Goal: Task Accomplishment & Management: Check status

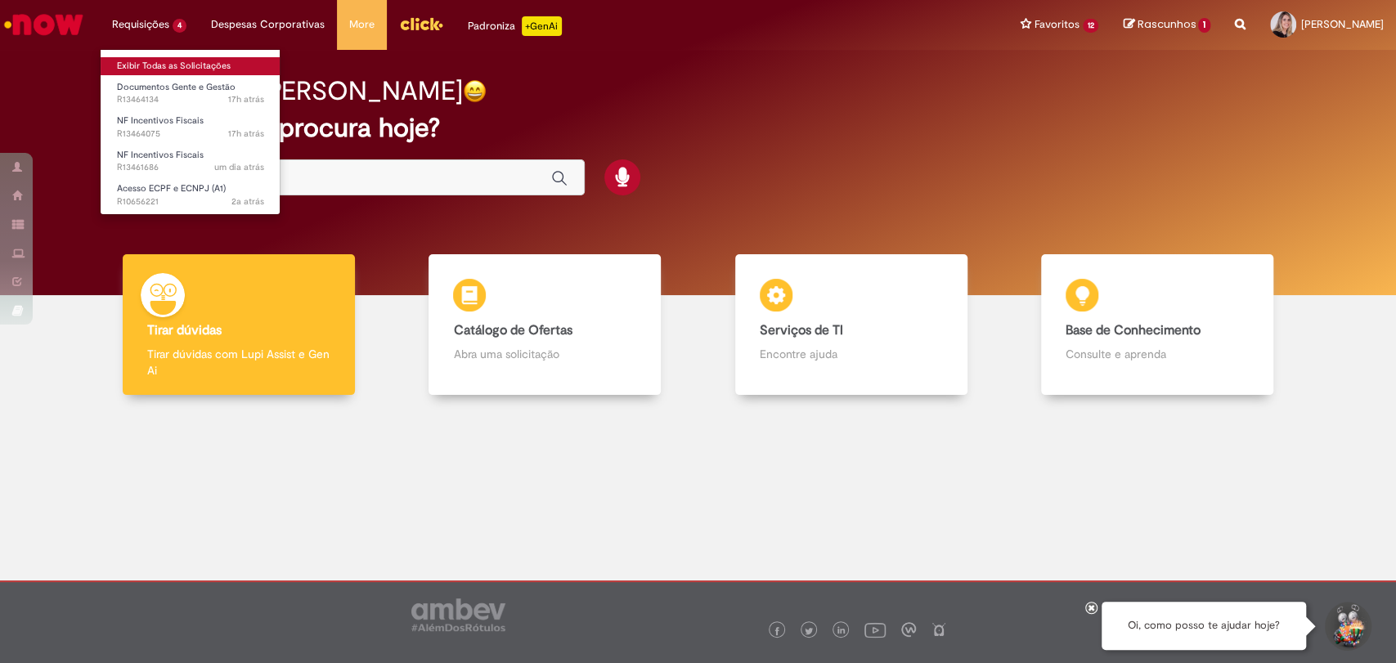
click at [157, 61] on link "Exibir Todas as Solicitações" at bounding box center [191, 66] width 180 height 18
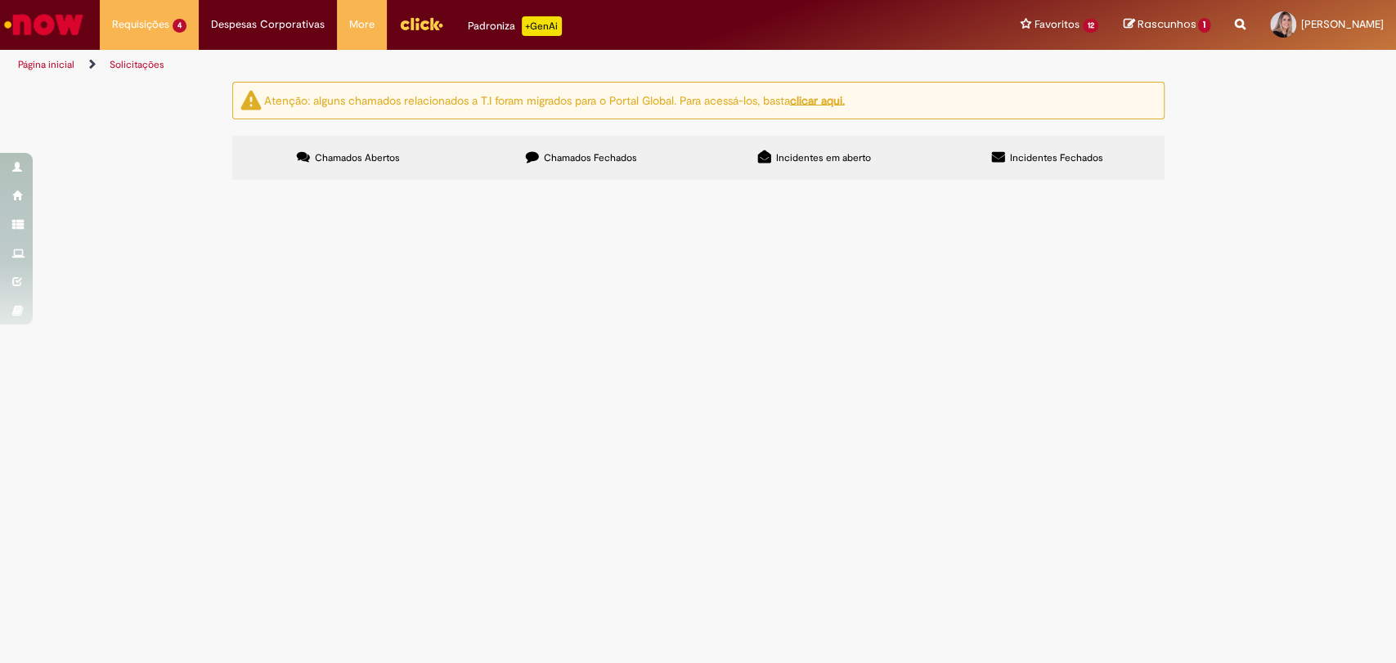
click at [0, 0] on span "Pessoal por gentileza emitir as notas fiscais de complementar de preço PE com d…" at bounding box center [0, 0] width 0 height 0
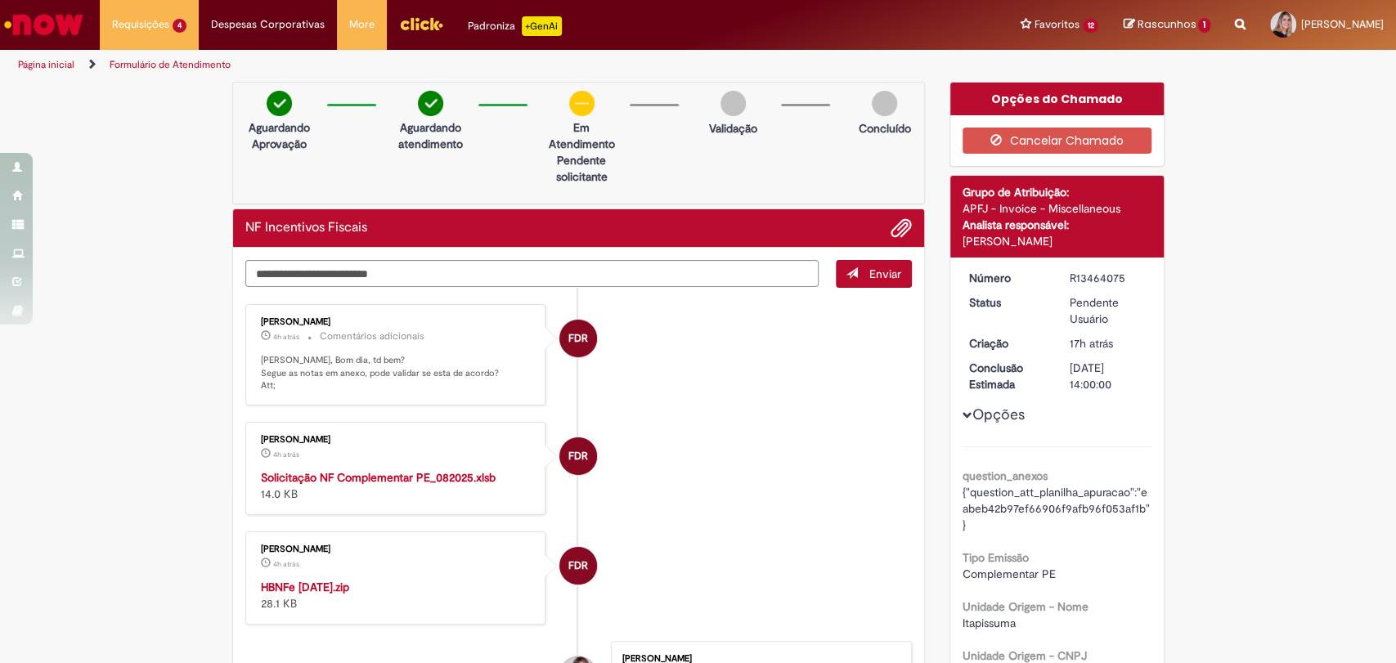
click at [334, 586] on strong "HBNFe [DATE].zip" at bounding box center [305, 587] width 88 height 15
click at [450, 278] on textarea "Digite sua mensagem aqui..." at bounding box center [532, 274] width 574 height 28
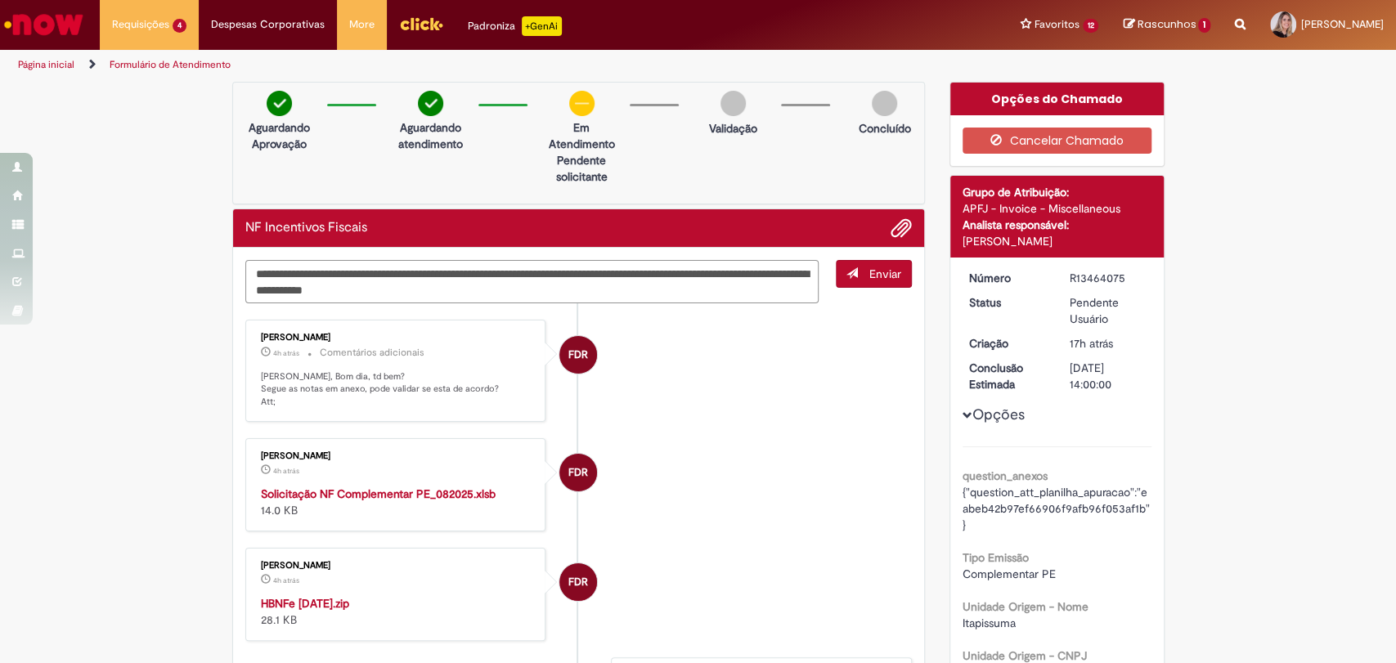
type textarea "**********"
click at [877, 279] on span "Enviar" at bounding box center [885, 274] width 32 height 15
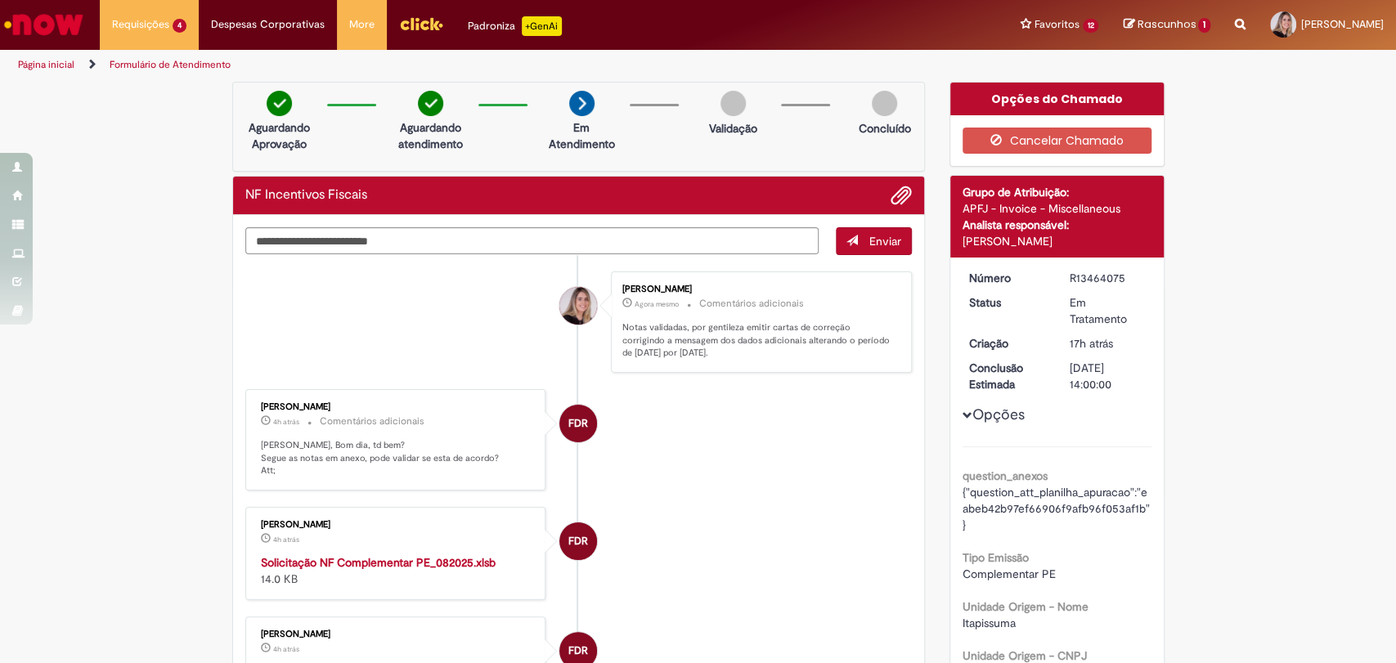
click at [446, 570] on div "Solicitação NF Complementar PE_082025.xlsb 14.0 KB" at bounding box center [397, 570] width 272 height 33
click at [440, 560] on strong "Solicitação NF Complementar PE_082025.xlsb" at bounding box center [378, 562] width 235 height 15
